Goal: Task Accomplishment & Management: Complete application form

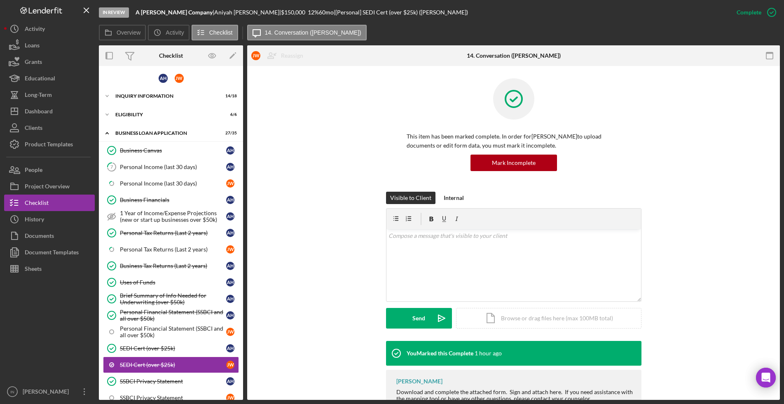
scroll to position [131, 0]
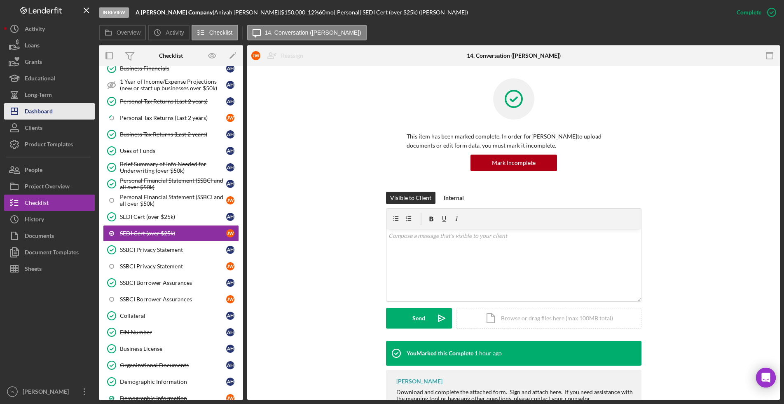
click at [48, 111] on div "Dashboard" at bounding box center [39, 112] width 28 height 19
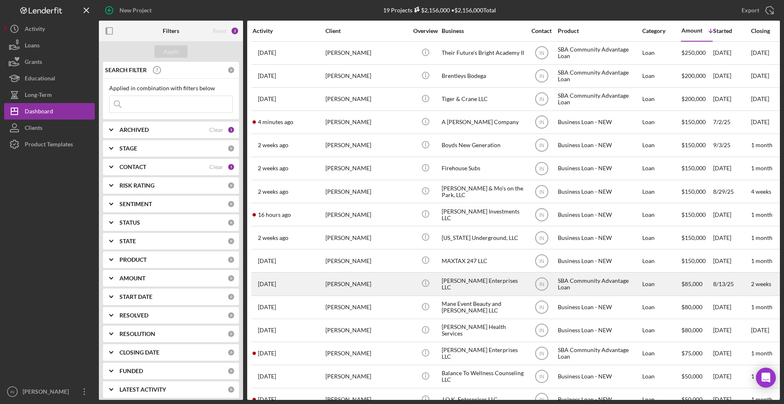
scroll to position [93, 0]
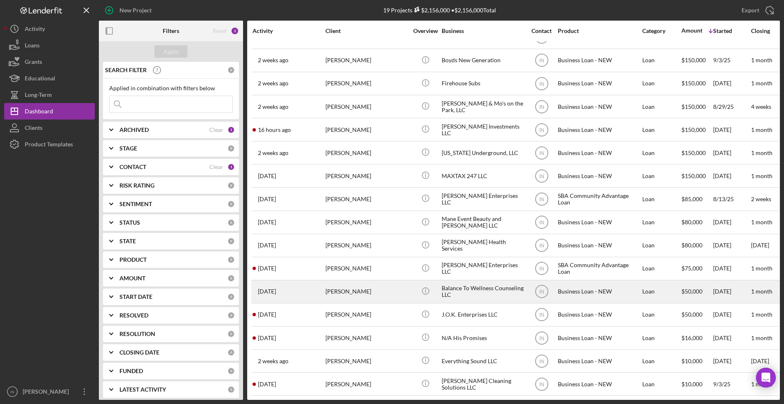
click at [376, 284] on div "[PERSON_NAME]" at bounding box center [367, 292] width 82 height 22
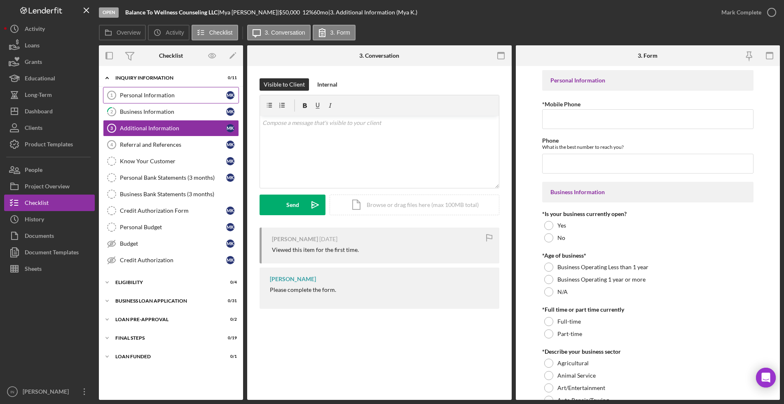
click at [146, 92] on div "Personal Information" at bounding box center [173, 95] width 106 height 7
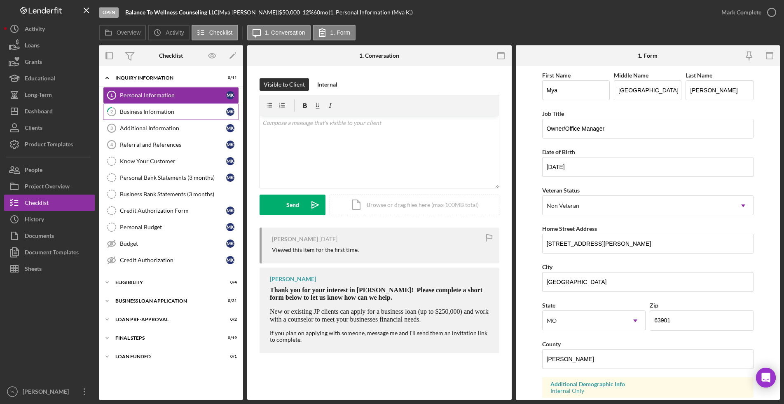
click at [162, 108] on div "Business Information" at bounding box center [173, 111] width 106 height 7
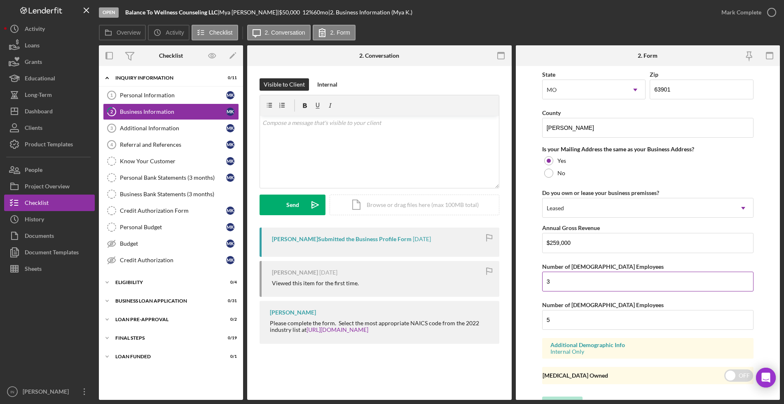
scroll to position [581, 0]
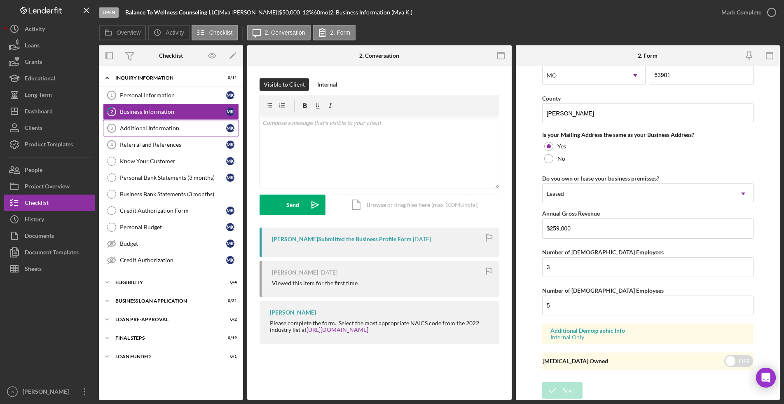
click at [164, 122] on link "Additional Information 3 Additional Information M K" at bounding box center [171, 128] width 136 height 16
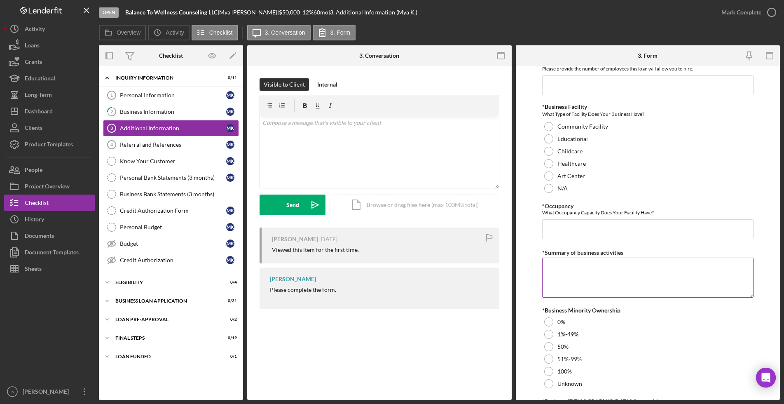
scroll to position [876, 0]
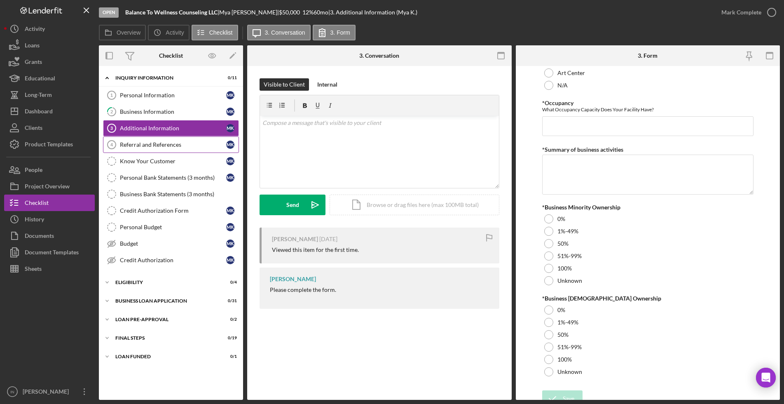
click at [161, 145] on div "Referral and References" at bounding box center [173, 144] width 106 height 7
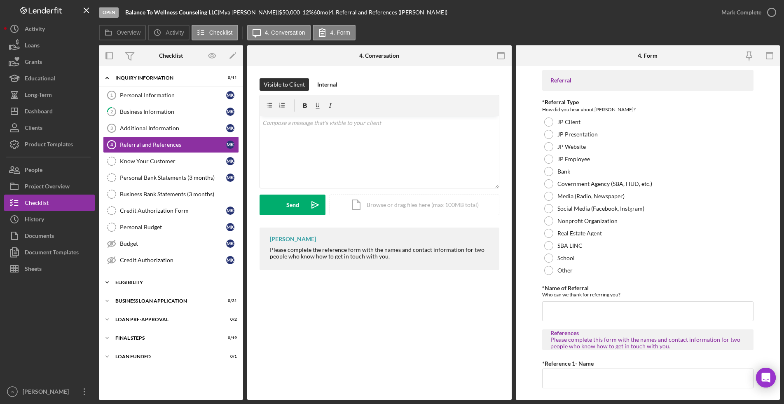
click at [149, 281] on div "ELIGIBILITY" at bounding box center [173, 282] width 117 height 5
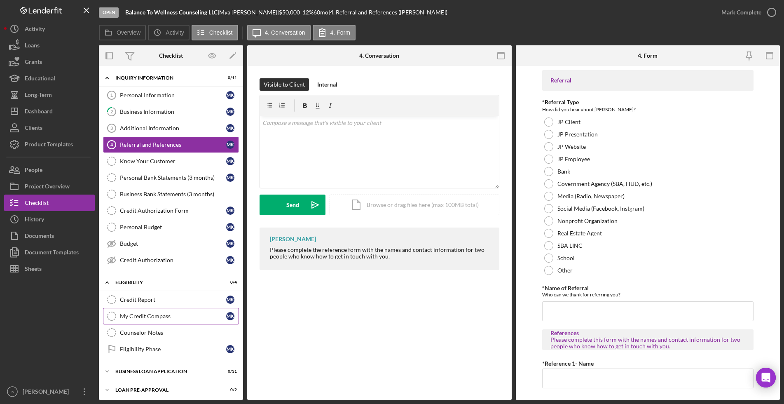
scroll to position [40, 0]
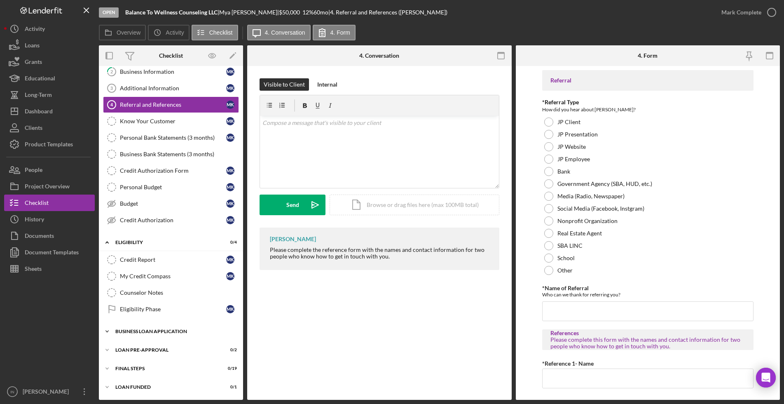
click at [160, 334] on div "Icon/Expander BUSINESS LOAN APPLICATION 0 / 31" at bounding box center [171, 331] width 144 height 16
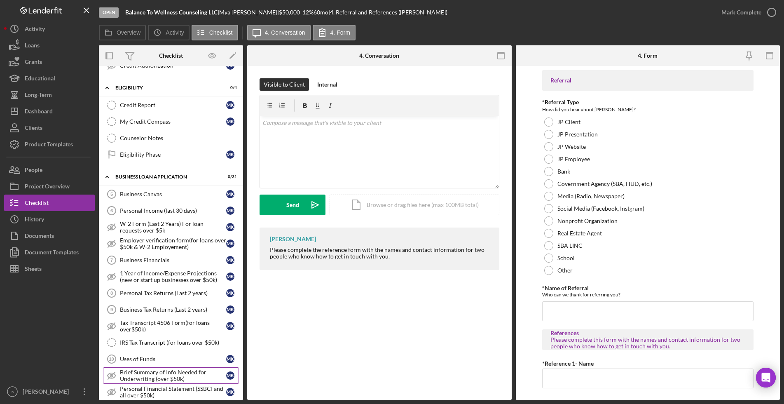
scroll to position [246, 0]
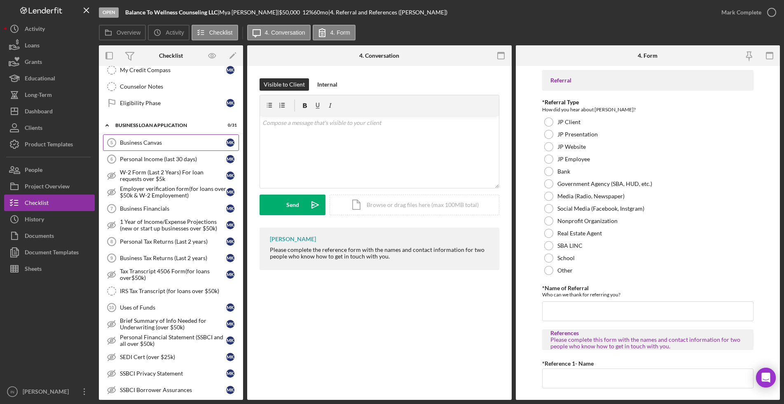
click at [163, 138] on link "Business Canvas 5 Business Canvas M K" at bounding box center [171, 142] width 136 height 16
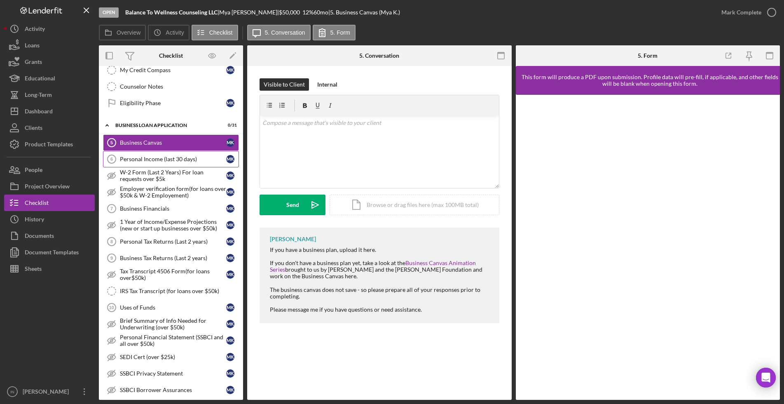
click at [164, 159] on div "Personal Income (last 30 days)" at bounding box center [173, 159] width 106 height 7
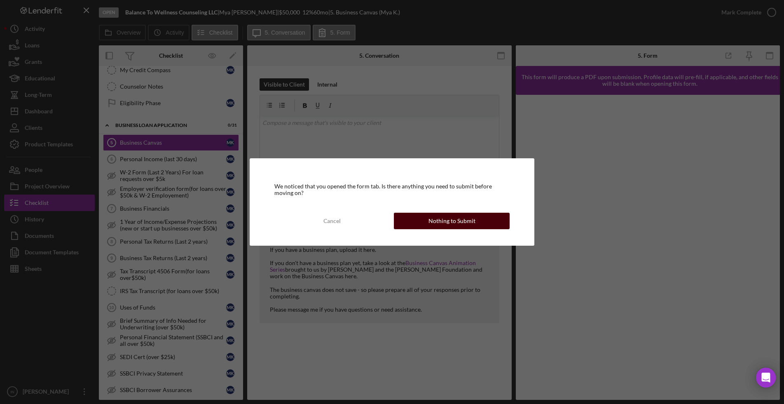
click at [458, 217] on div "Nothing to Submit" at bounding box center [452, 221] width 47 height 16
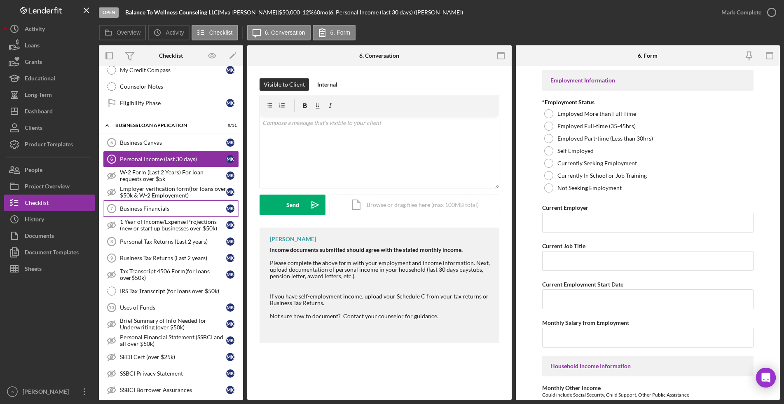
click at [155, 211] on div "Business Financials" at bounding box center [173, 208] width 106 height 7
